Goal: Find specific page/section: Find specific page/section

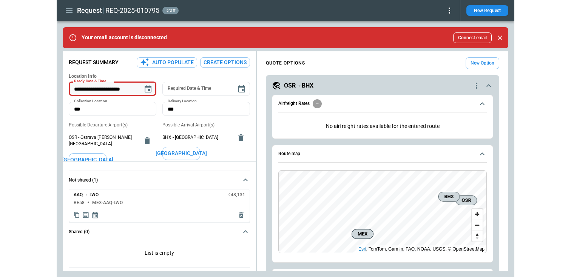
scroll to position [3, 0]
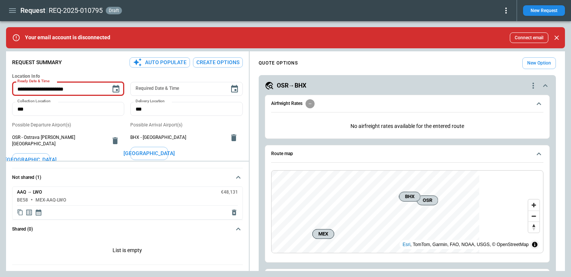
click at [9, 4] on div "Request REQ-2025-010795 draft" at bounding box center [258, 10] width 505 height 13
click at [9, 8] on icon "button" at bounding box center [12, 10] width 9 height 9
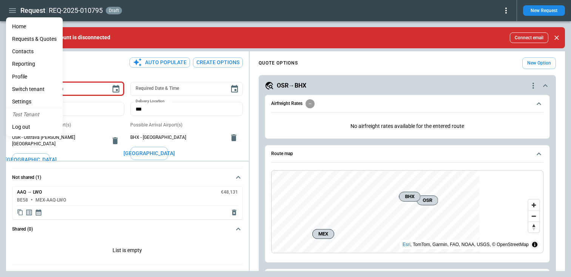
click at [27, 39] on Quotes "Requests & Quotes" at bounding box center [34, 39] width 57 height 12
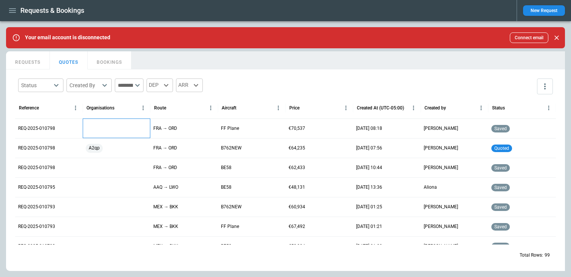
click at [99, 127] on div at bounding box center [117, 129] width 68 height 20
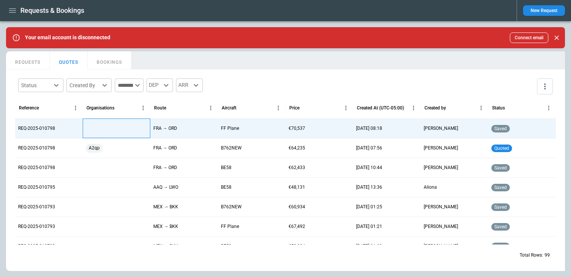
click at [99, 127] on div at bounding box center [117, 129] width 68 height 20
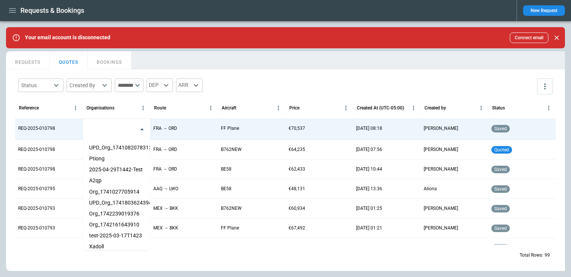
click at [99, 127] on input "text" at bounding box center [111, 129] width 49 height 13
click at [284, 99] on div at bounding box center [286, 107] width 4 height 21
